Goal: Task Accomplishment & Management: Use online tool/utility

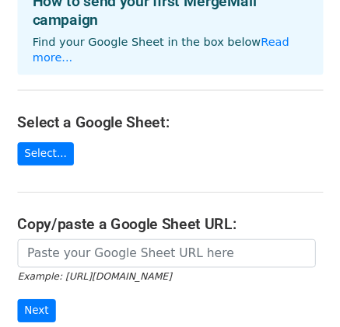
scroll to position [77, 0]
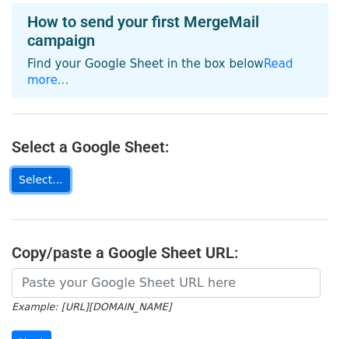
click at [41, 168] on link "Select..." at bounding box center [41, 180] width 58 height 24
click at [34, 168] on link "Select..." at bounding box center [41, 180] width 58 height 24
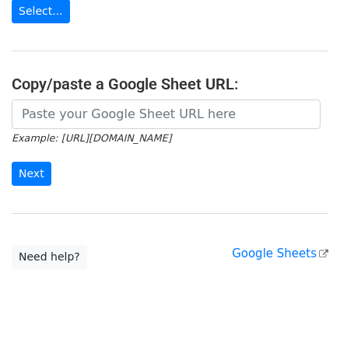
scroll to position [280, 0]
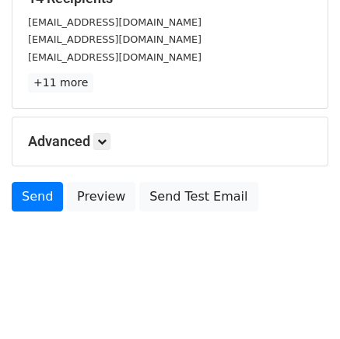
scroll to position [323, 0]
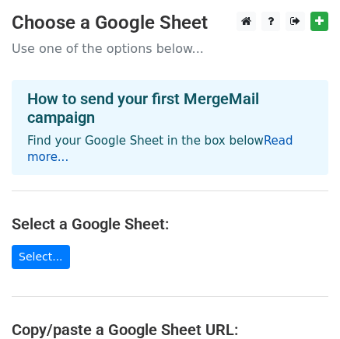
click at [270, 144] on link "Read more..." at bounding box center [160, 149] width 266 height 30
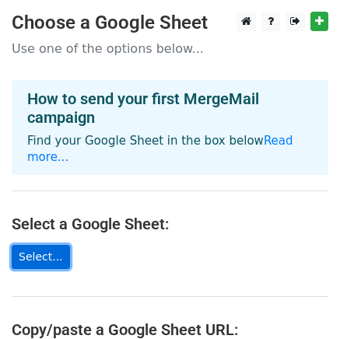
click at [41, 245] on link "Select..." at bounding box center [41, 257] width 58 height 24
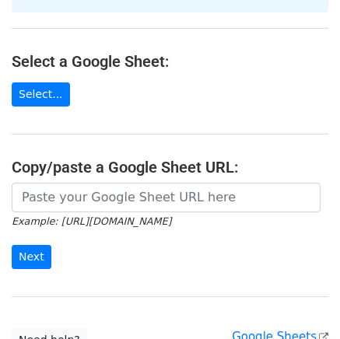
scroll to position [190, 0]
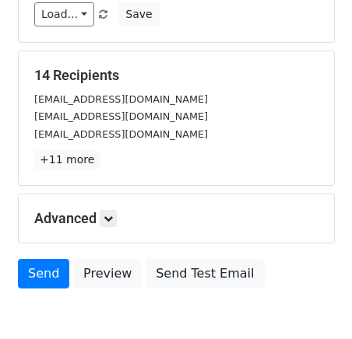
scroll to position [233, 0]
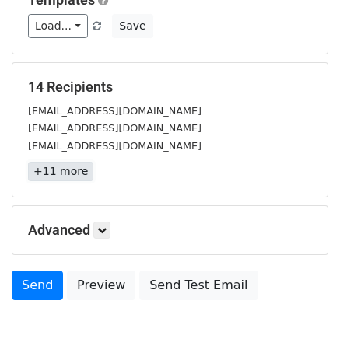
click at [65, 171] on link "+11 more" at bounding box center [60, 171] width 65 height 19
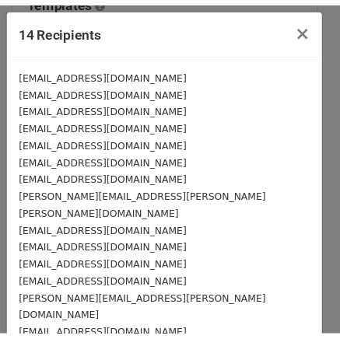
scroll to position [44, 0]
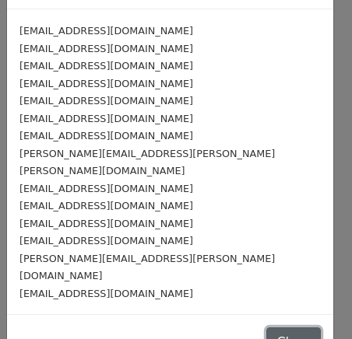
click at [270, 327] on button "Close" at bounding box center [293, 342] width 54 height 30
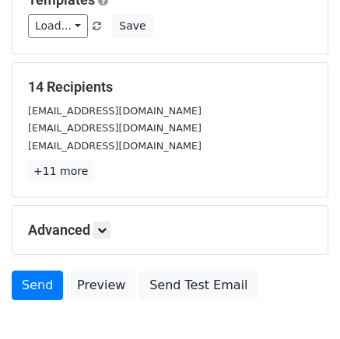
scroll to position [311, 0]
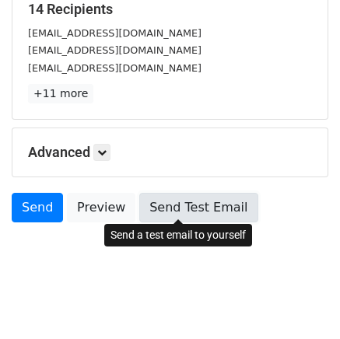
click at [156, 205] on link "Send Test Email" at bounding box center [198, 208] width 118 height 30
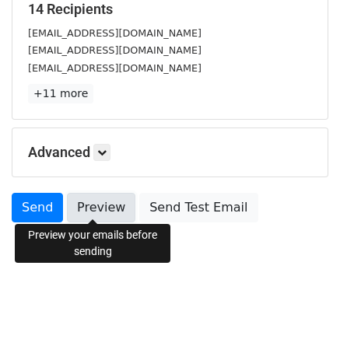
click at [82, 206] on link "Preview" at bounding box center [101, 208] width 68 height 30
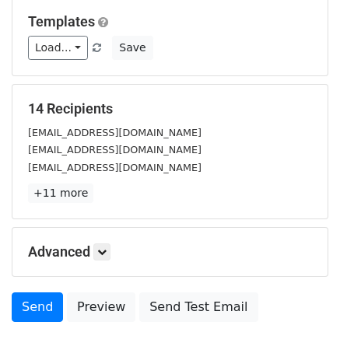
scroll to position [233, 0]
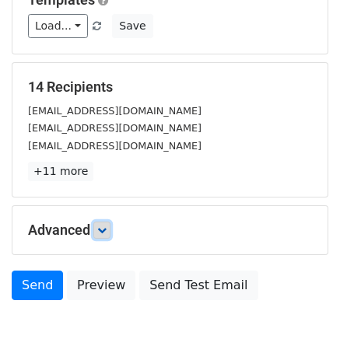
click at [103, 226] on icon at bounding box center [101, 230] width 9 height 9
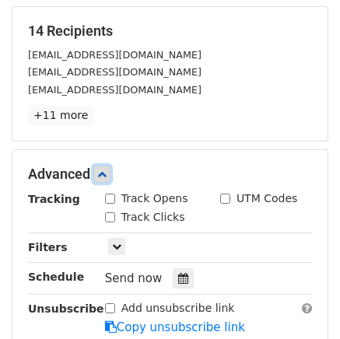
scroll to position [311, 0]
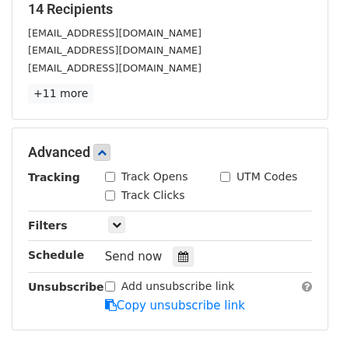
click at [109, 174] on input "Track Opens" at bounding box center [110, 177] width 10 height 10
checkbox input "true"
click at [116, 220] on icon at bounding box center [116, 224] width 9 height 9
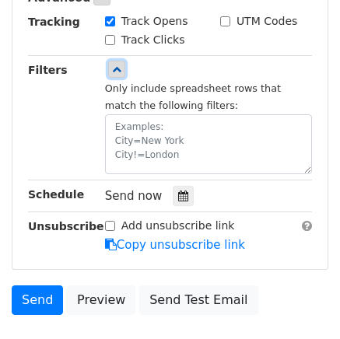
scroll to position [544, 0]
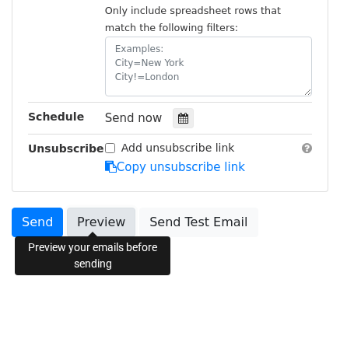
click at [82, 216] on link "Preview" at bounding box center [101, 223] width 68 height 30
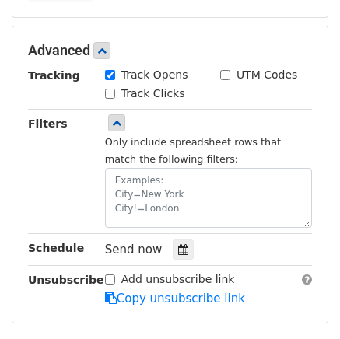
scroll to position [491, 0]
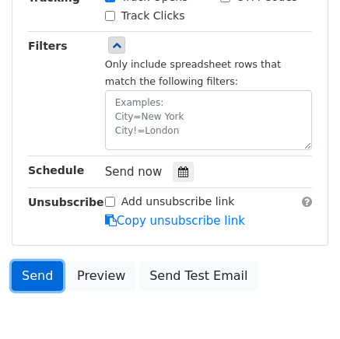
click at [36, 265] on link "Send" at bounding box center [37, 276] width 51 height 30
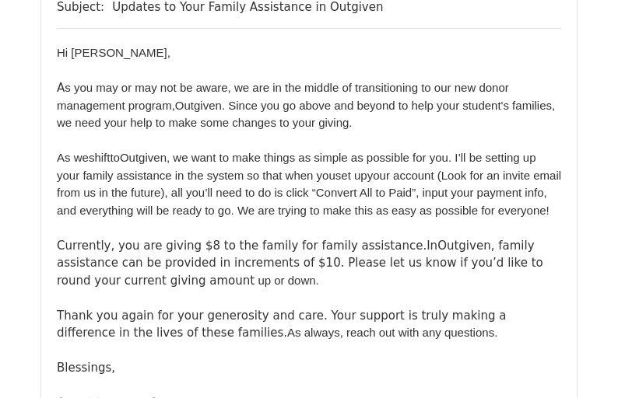
scroll to position [156, 0]
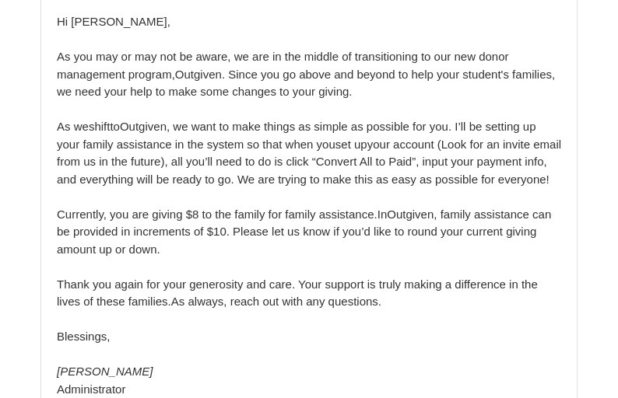
scroll to position [156, 0]
